Goal: Task Accomplishment & Management: Use online tool/utility

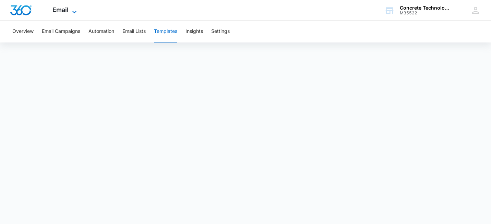
click at [64, 11] on span "Email" at bounding box center [60, 9] width 16 height 7
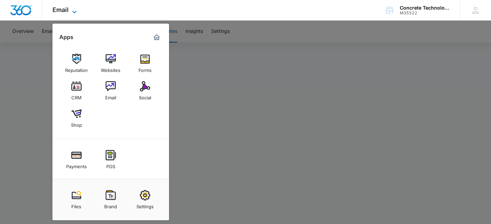
click at [64, 11] on span "Email" at bounding box center [60, 9] width 16 height 7
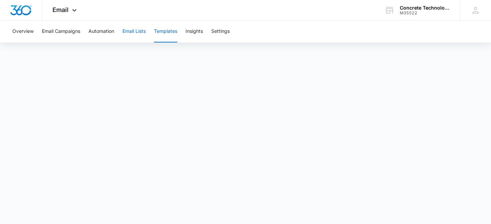
click at [134, 32] on button "Email Lists" at bounding box center [133, 32] width 23 height 22
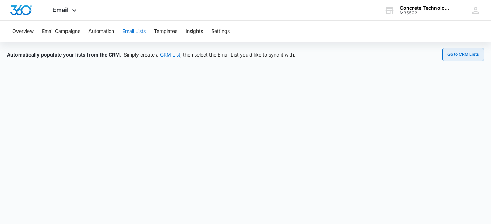
click at [466, 56] on button "Go to CRM Lists" at bounding box center [463, 54] width 42 height 13
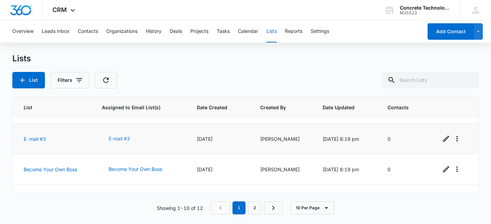
scroll to position [230, 0]
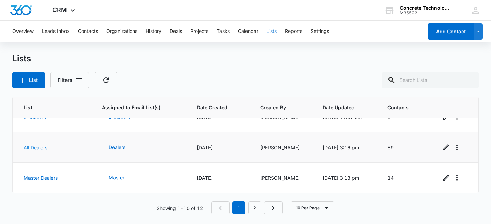
click at [36, 145] on link "All Dealers" at bounding box center [36, 148] width 24 height 6
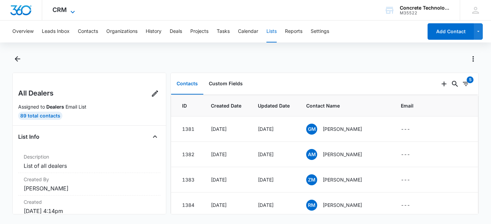
click at [65, 9] on span "CRM" at bounding box center [59, 9] width 14 height 7
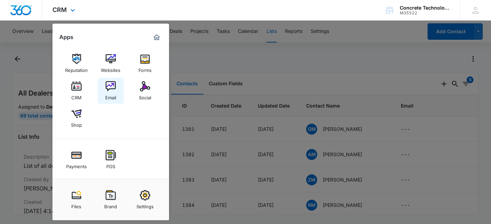
click at [110, 90] on img at bounding box center [111, 86] width 10 height 10
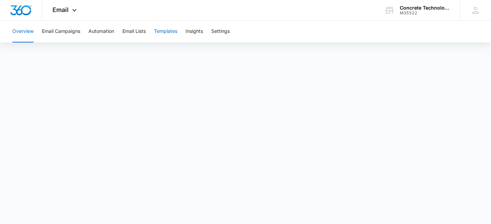
click at [171, 32] on button "Templates" at bounding box center [165, 32] width 23 height 22
click at [71, 31] on button "Email Campaigns" at bounding box center [61, 32] width 38 height 22
